Goal: Register for event/course: Sign up to attend an event or enroll in a course

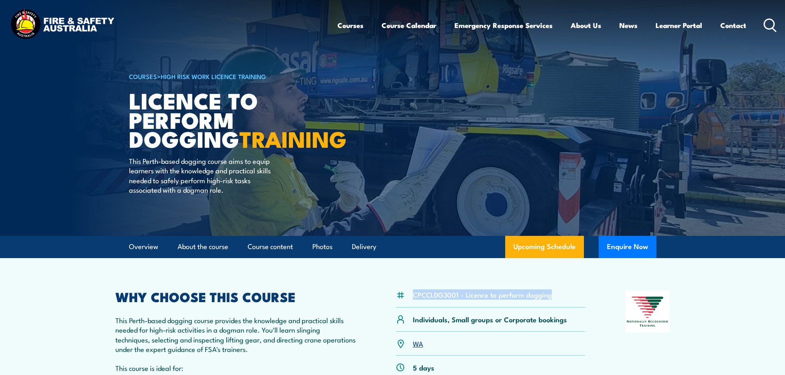
drag, startPoint x: 413, startPoint y: 303, endPoint x: 568, endPoint y: 298, distance: 155.1
click at [568, 298] on article "CPCCLDG3001 - Licence to perform dogging Individuals, Small groups or Corporate…" at bounding box center [392, 346] width 577 height 177
copy li "CPCCLDG3001 - Licence to perform dogging"
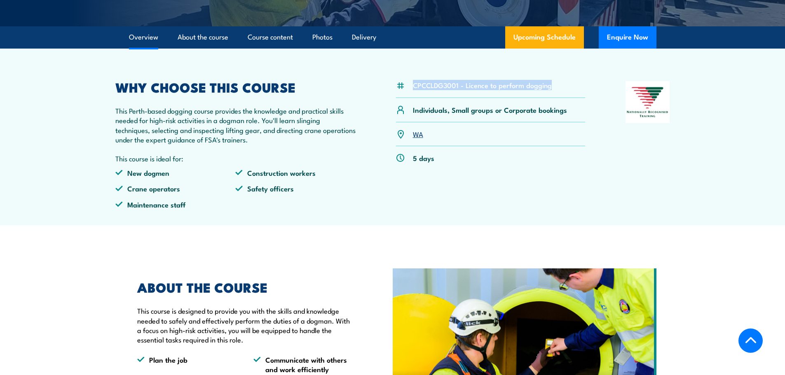
scroll to position [206, 0]
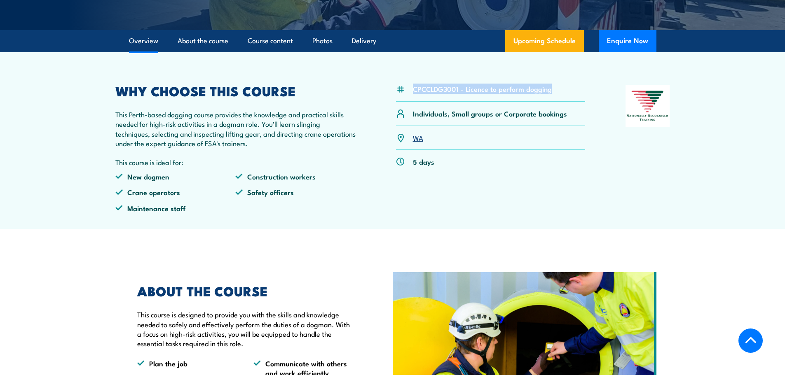
click at [419, 143] on link "WA" at bounding box center [418, 138] width 10 height 10
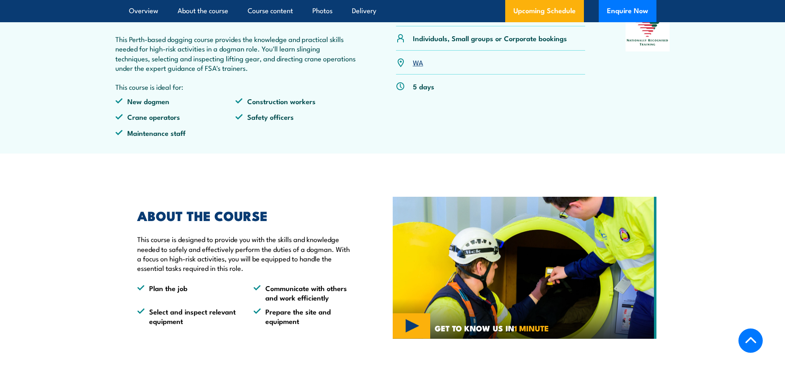
scroll to position [371, 0]
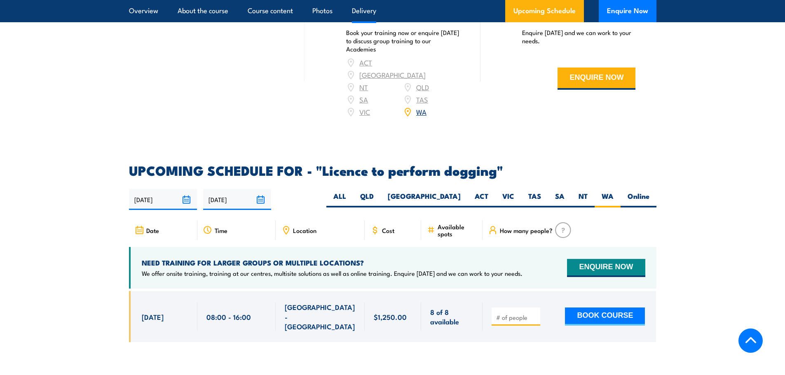
scroll to position [1090, 0]
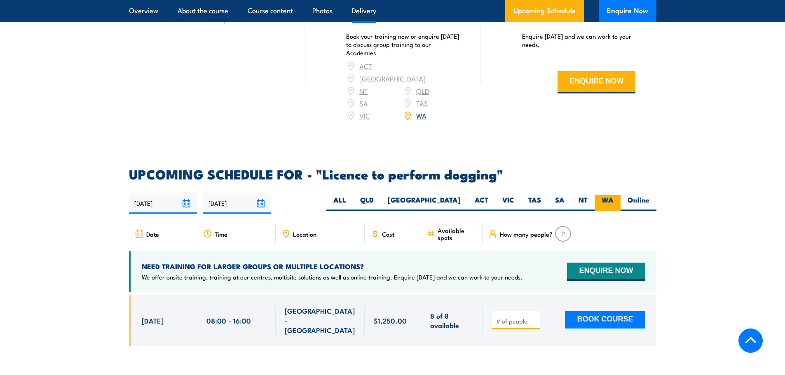
click at [601, 195] on label "WA" at bounding box center [608, 203] width 26 height 16
click at [614, 195] on input "WA" at bounding box center [616, 197] width 5 height 5
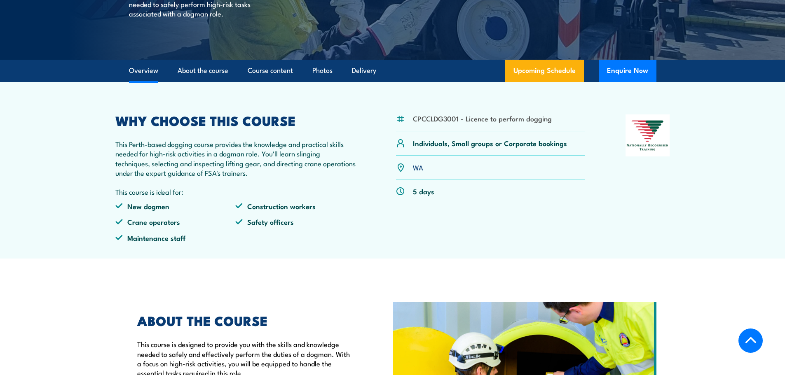
scroll to position [183, 0]
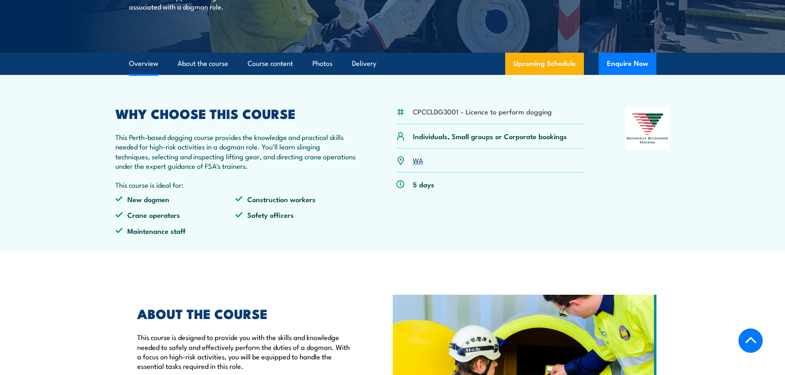
click at [465, 141] on p "Individuals, Small groups or Corporate bookings" at bounding box center [490, 135] width 154 height 9
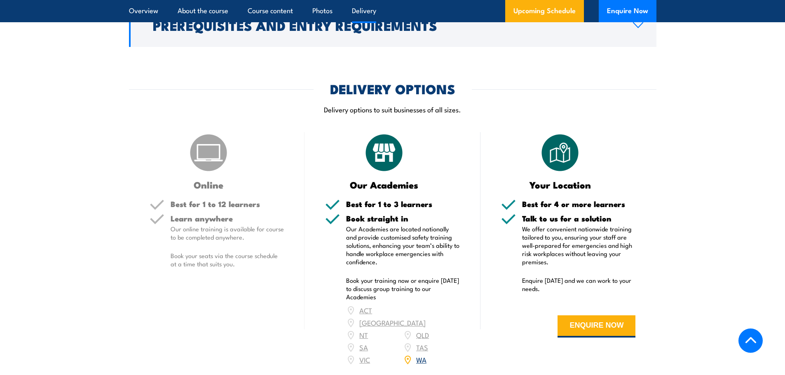
scroll to position [884, 0]
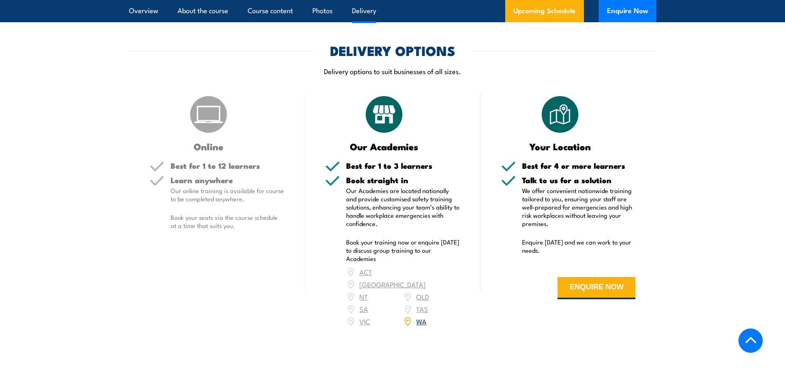
click at [420, 317] on link "WA" at bounding box center [421, 322] width 10 height 10
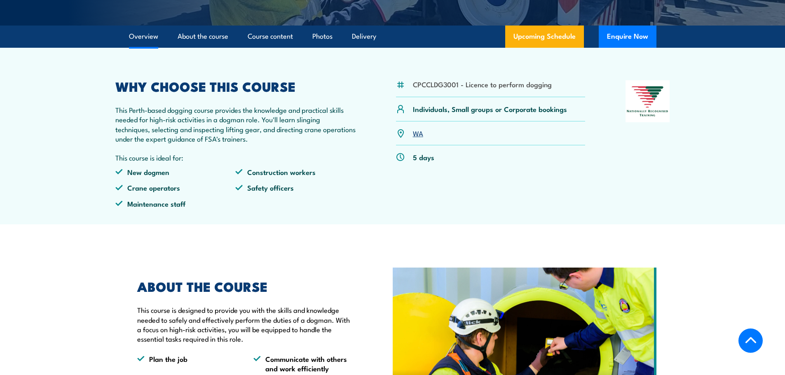
scroll to position [307, 0]
